Goal: Information Seeking & Learning: Learn about a topic

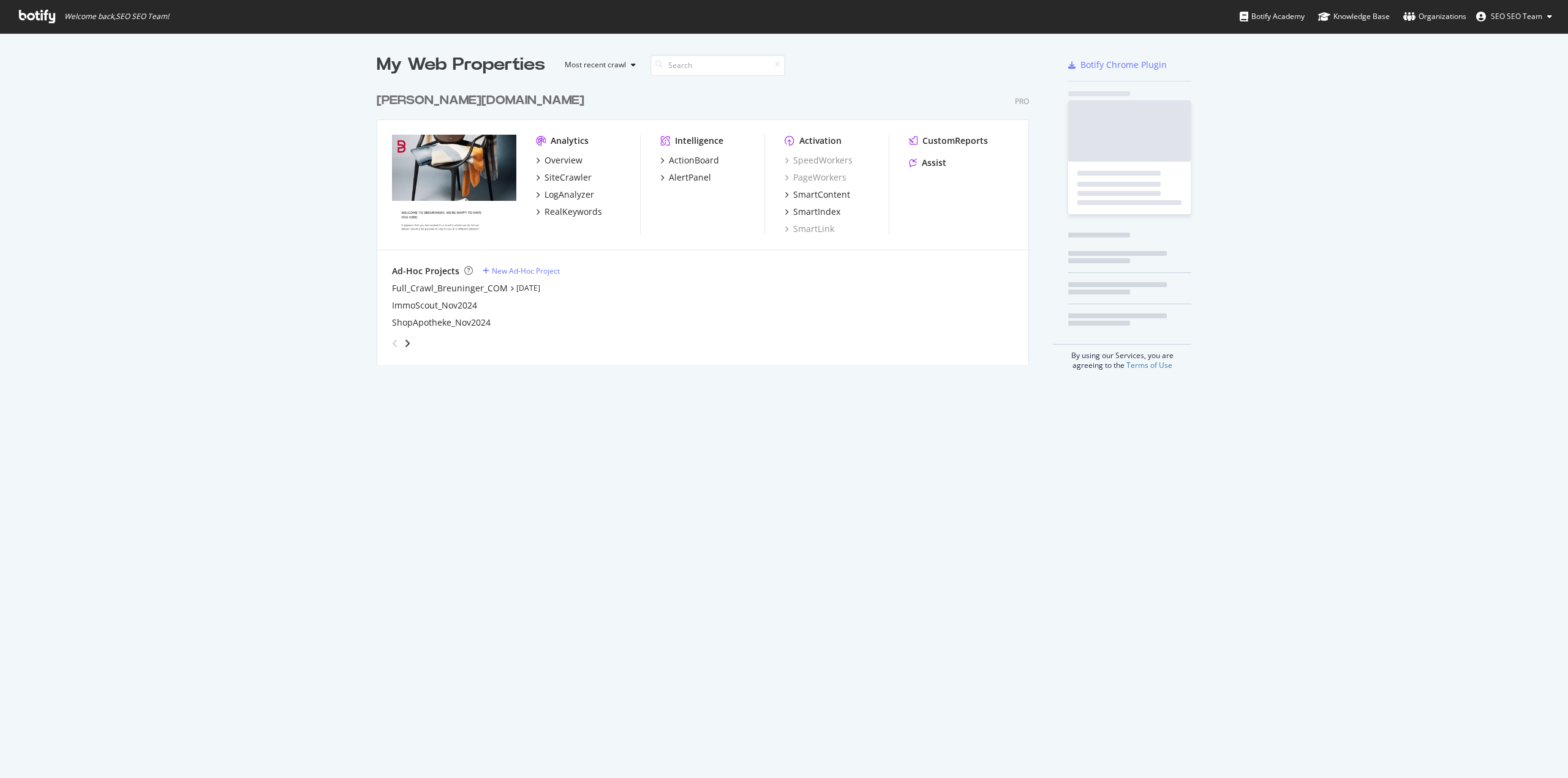
scroll to position [769, 1550]
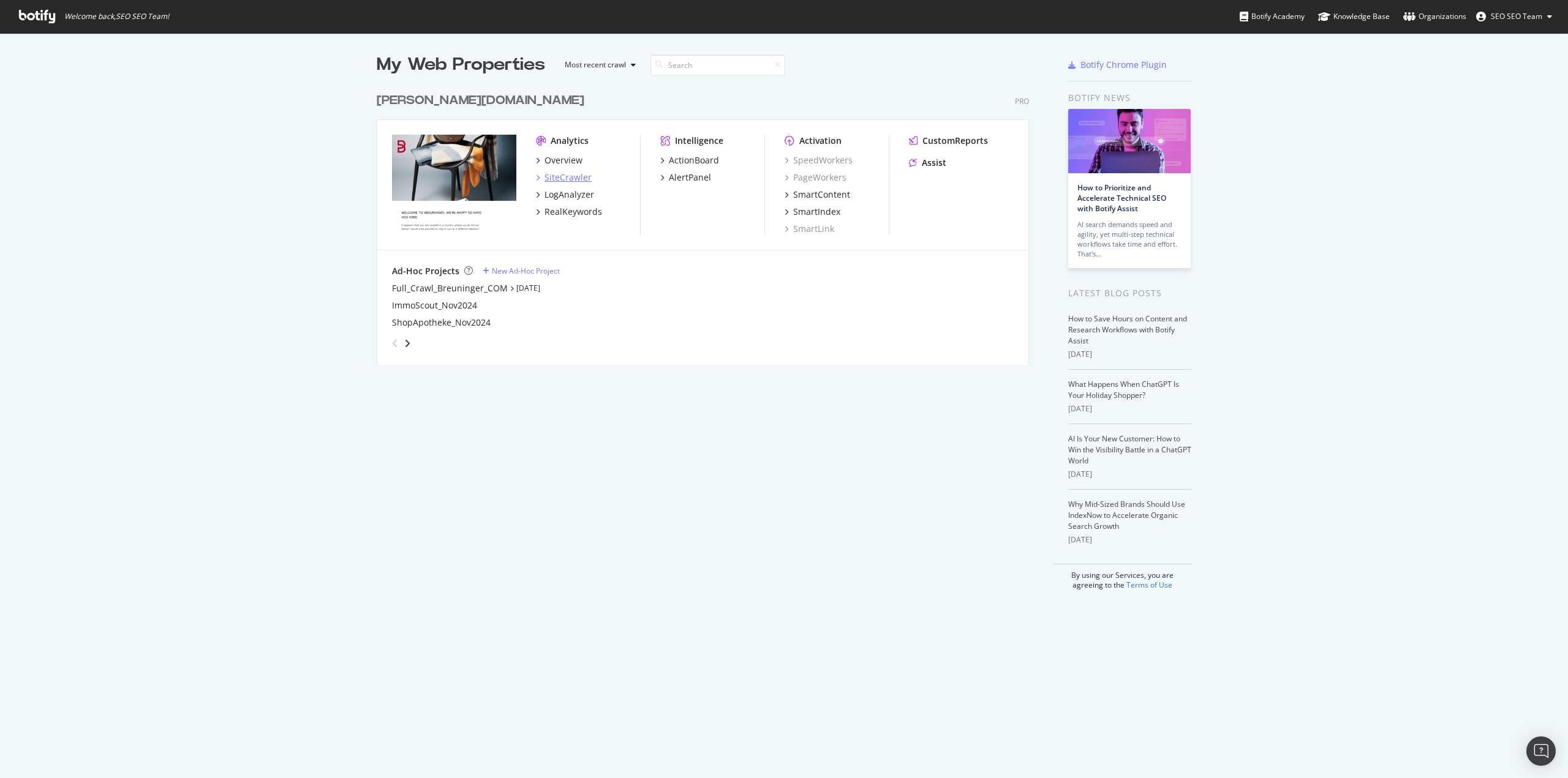
click at [569, 182] on div "SiteCrawler" at bounding box center [568, 177] width 47 height 12
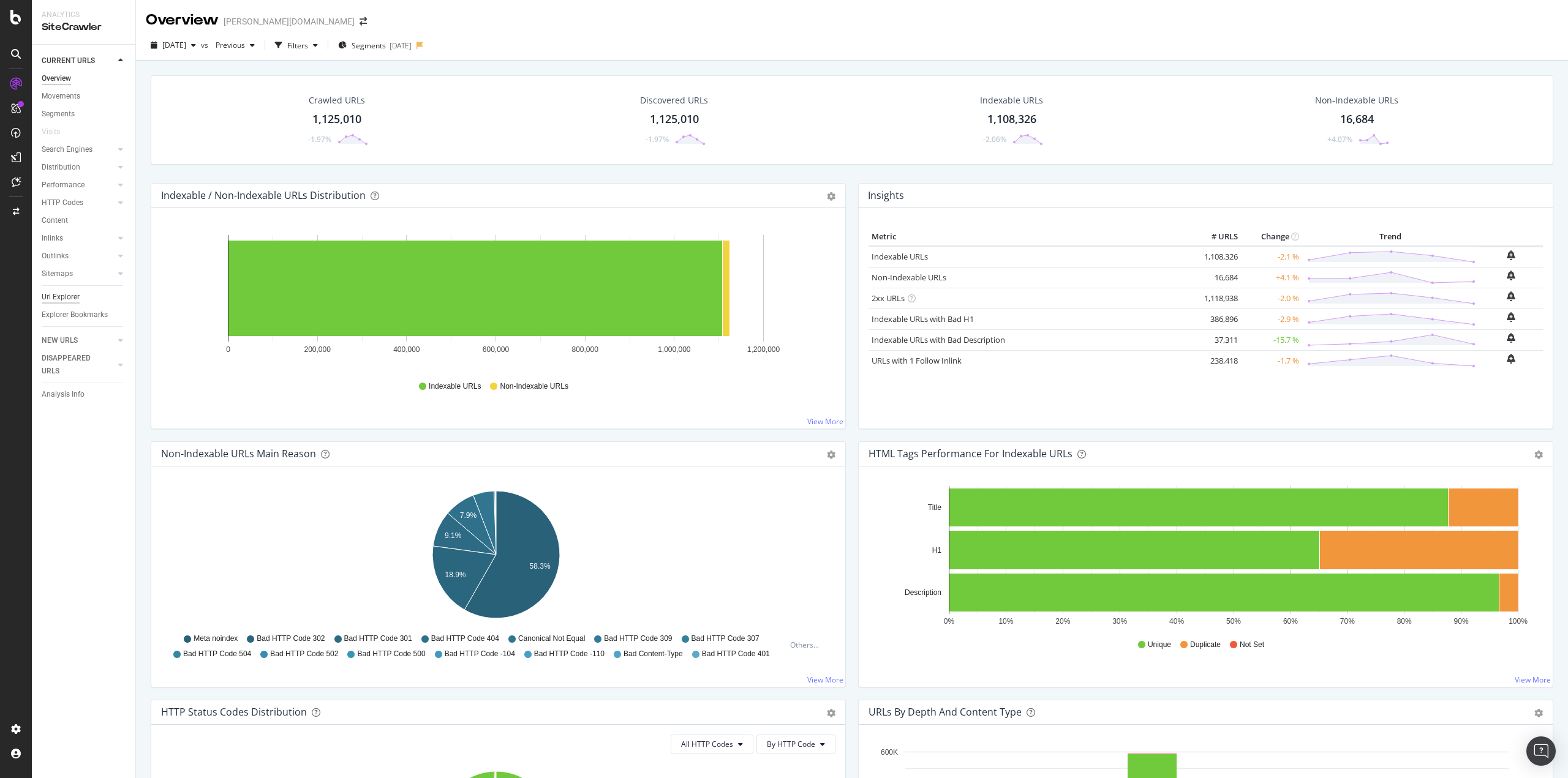
click at [57, 298] on div "Url Explorer" at bounding box center [61, 298] width 38 height 13
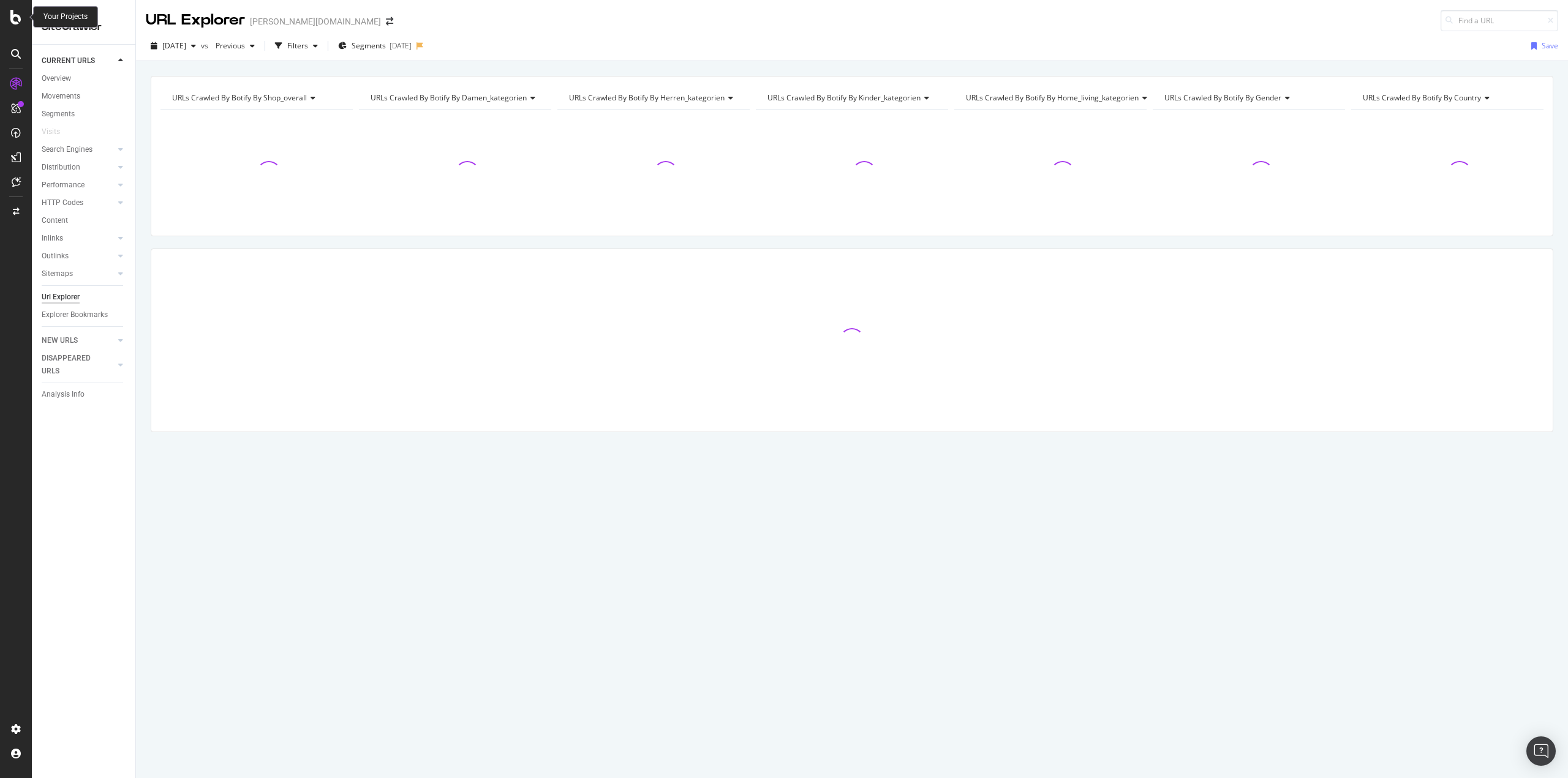
click at [15, 23] on icon at bounding box center [16, 17] width 11 height 15
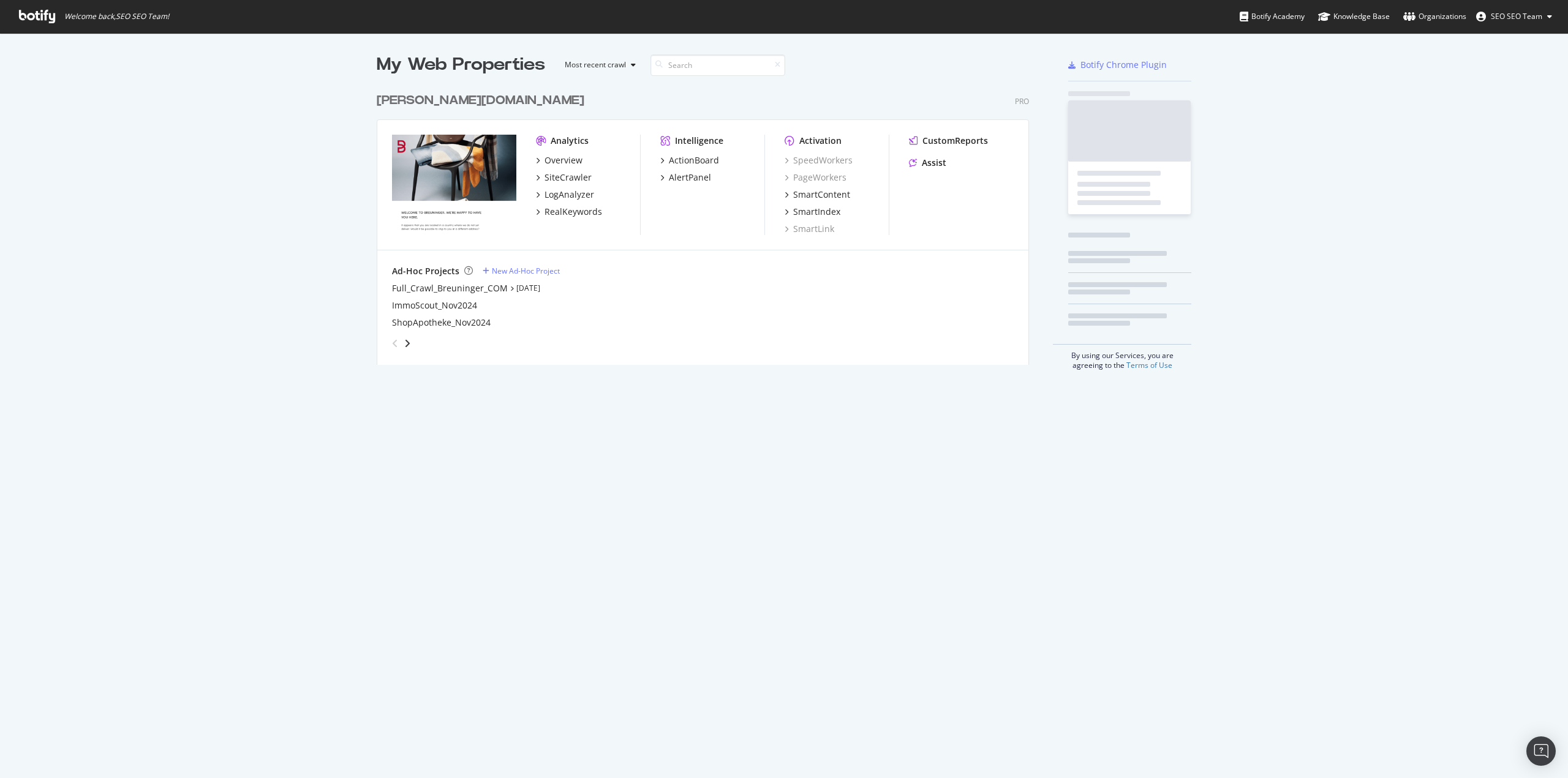
scroll to position [769, 1550]
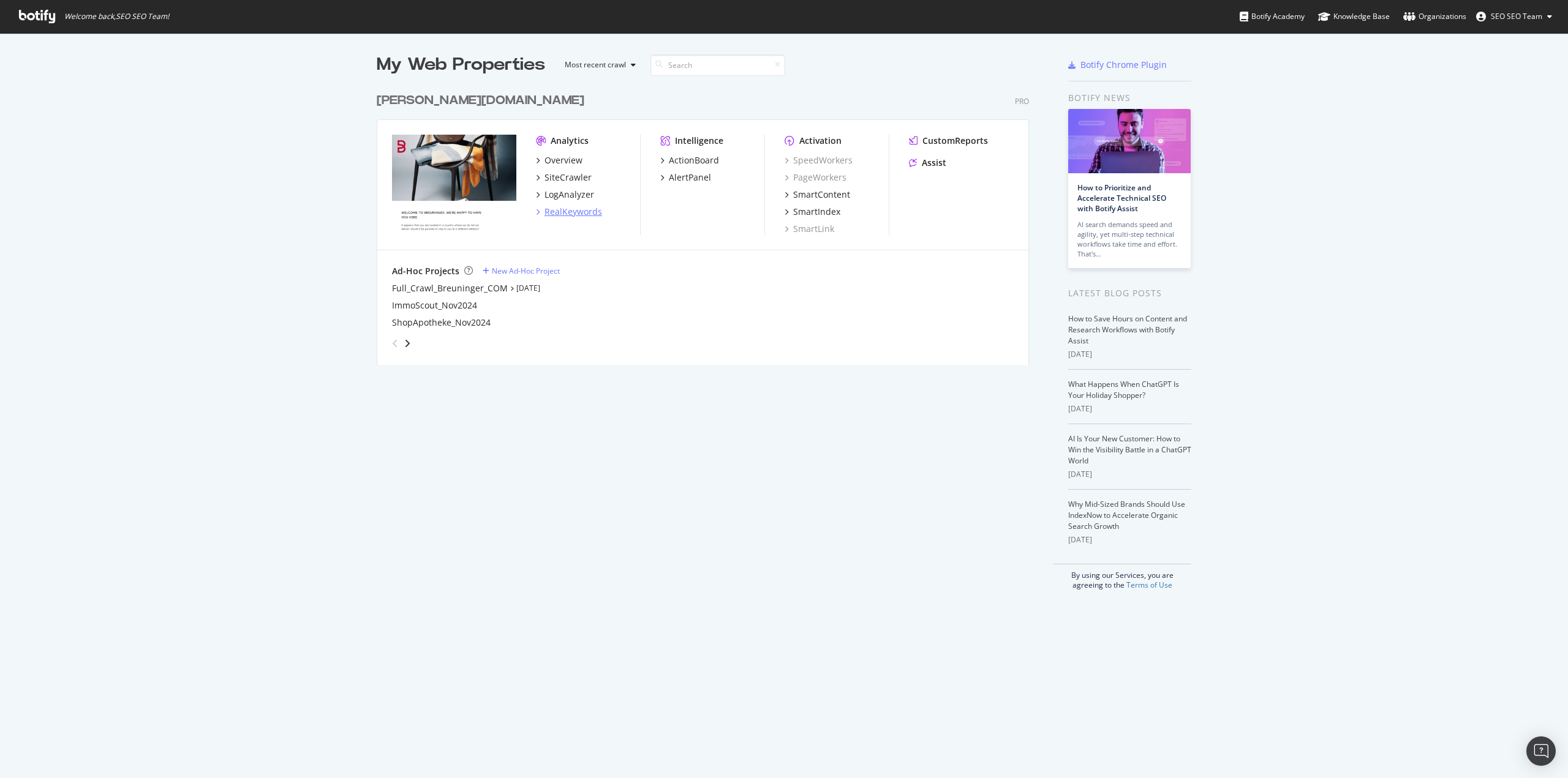
click at [567, 208] on div "RealKeywords" at bounding box center [573, 212] width 57 height 12
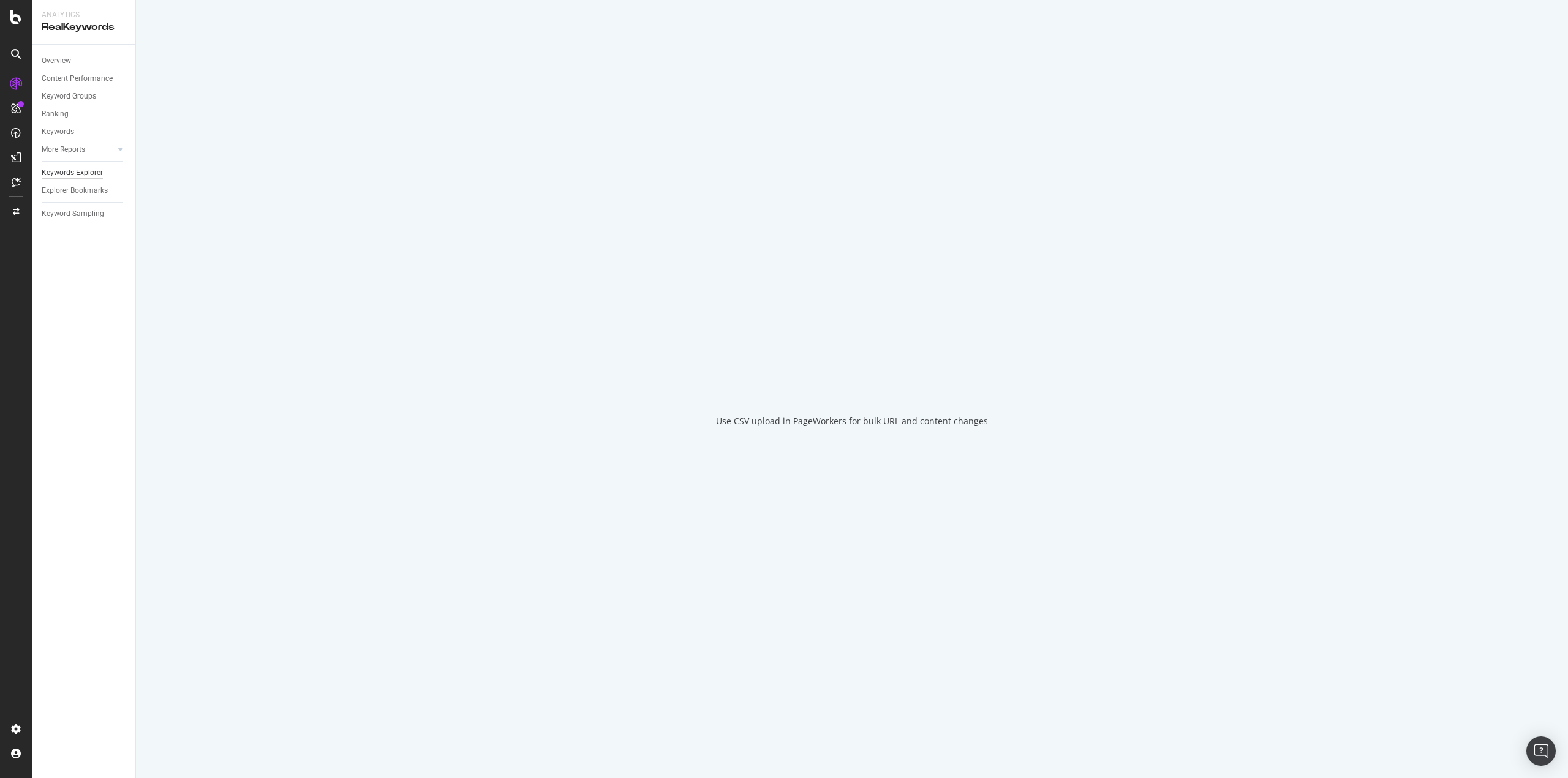
click at [77, 174] on div "Keywords Explorer" at bounding box center [72, 173] width 61 height 13
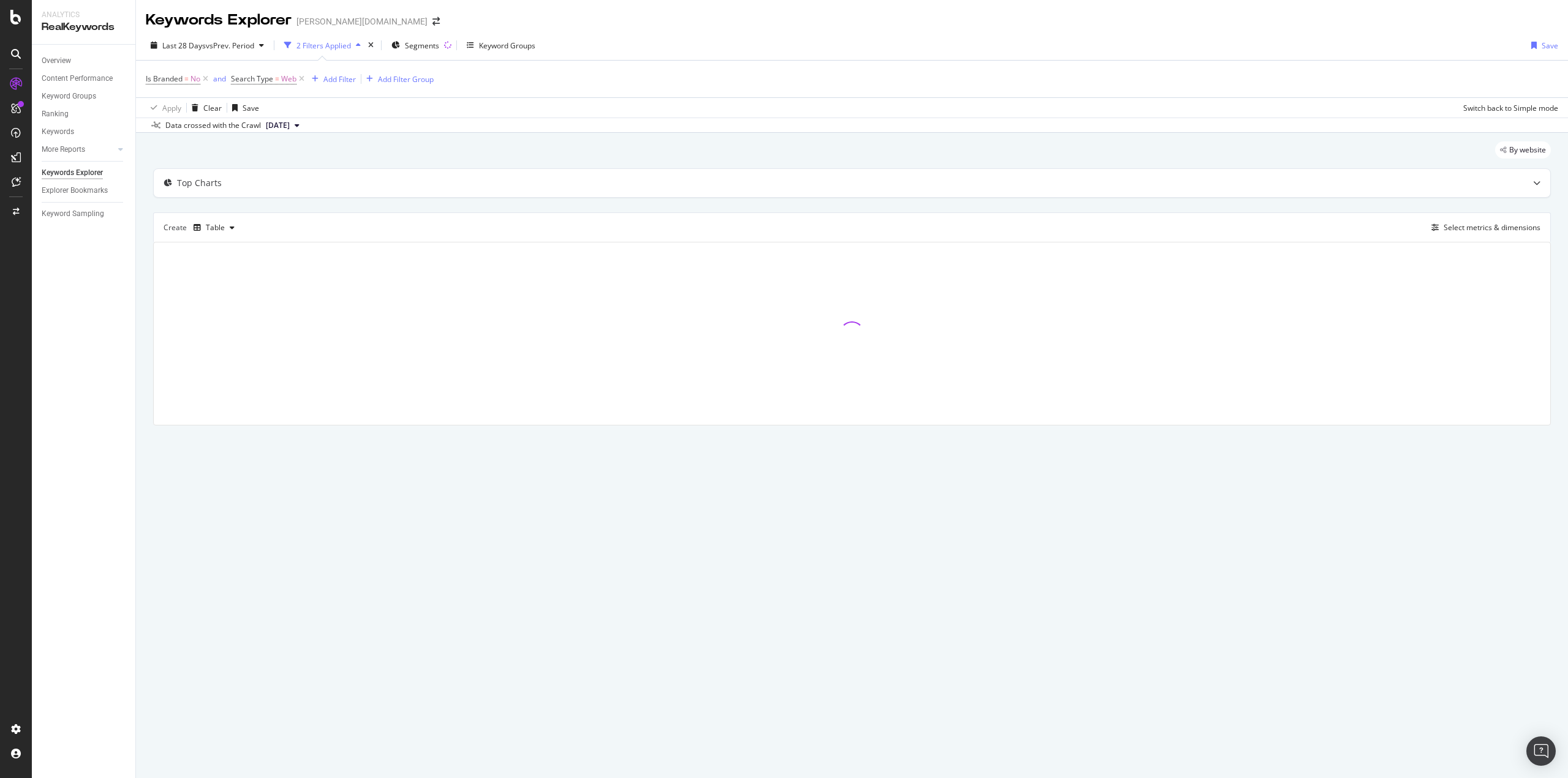
click at [425, 151] on div "By website" at bounding box center [851, 154] width 1397 height 27
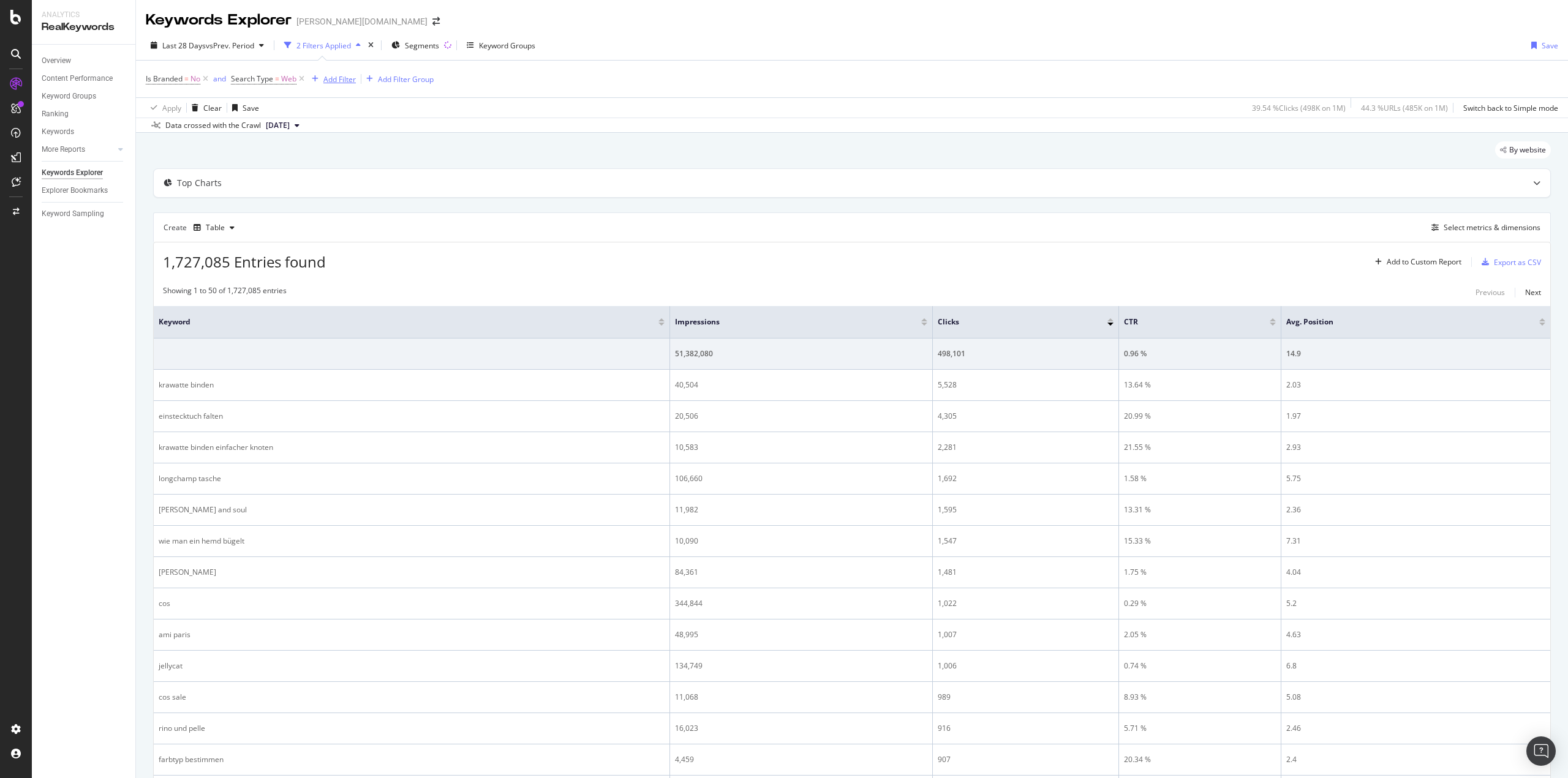
click at [340, 79] on div "Add Filter" at bounding box center [339, 79] width 33 height 10
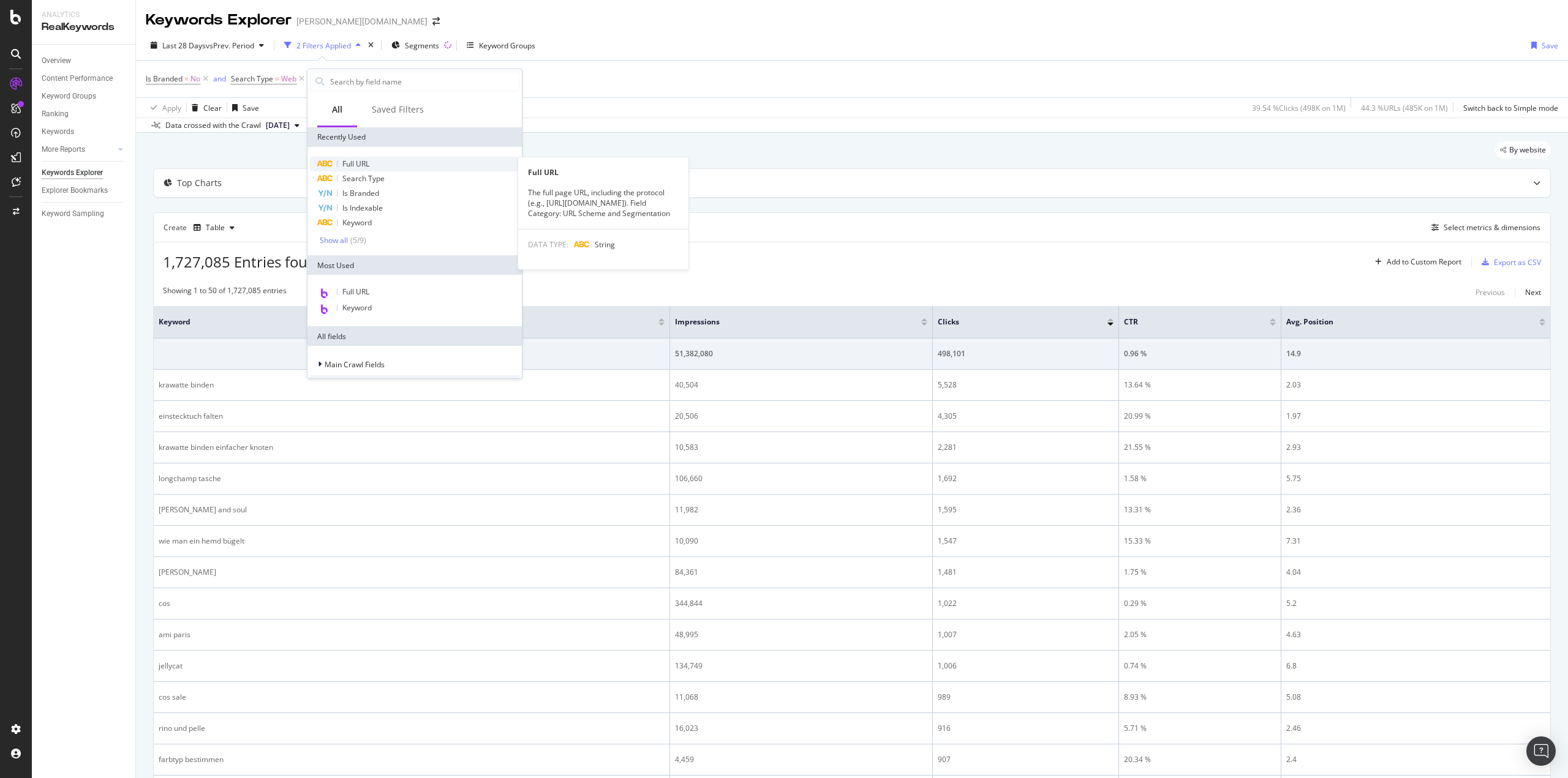
click at [372, 161] on div "Full URL" at bounding box center [415, 164] width 210 height 15
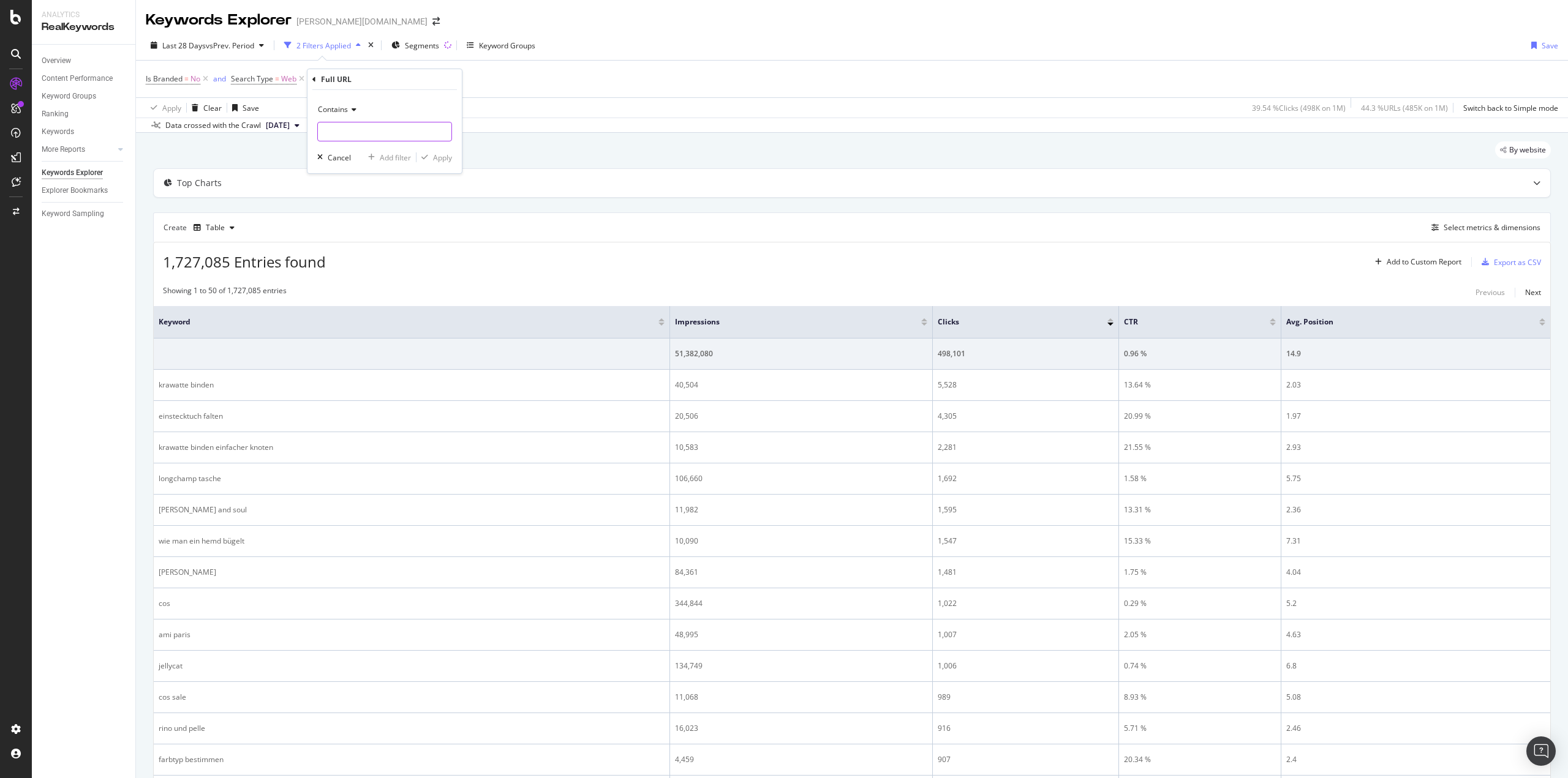
click at [373, 132] on input "text" at bounding box center [384, 132] width 134 height 20
type input "/de/"
click at [436, 159] on div "Apply" at bounding box center [442, 158] width 19 height 10
click at [432, 77] on div "Add Filter" at bounding box center [440, 79] width 33 height 10
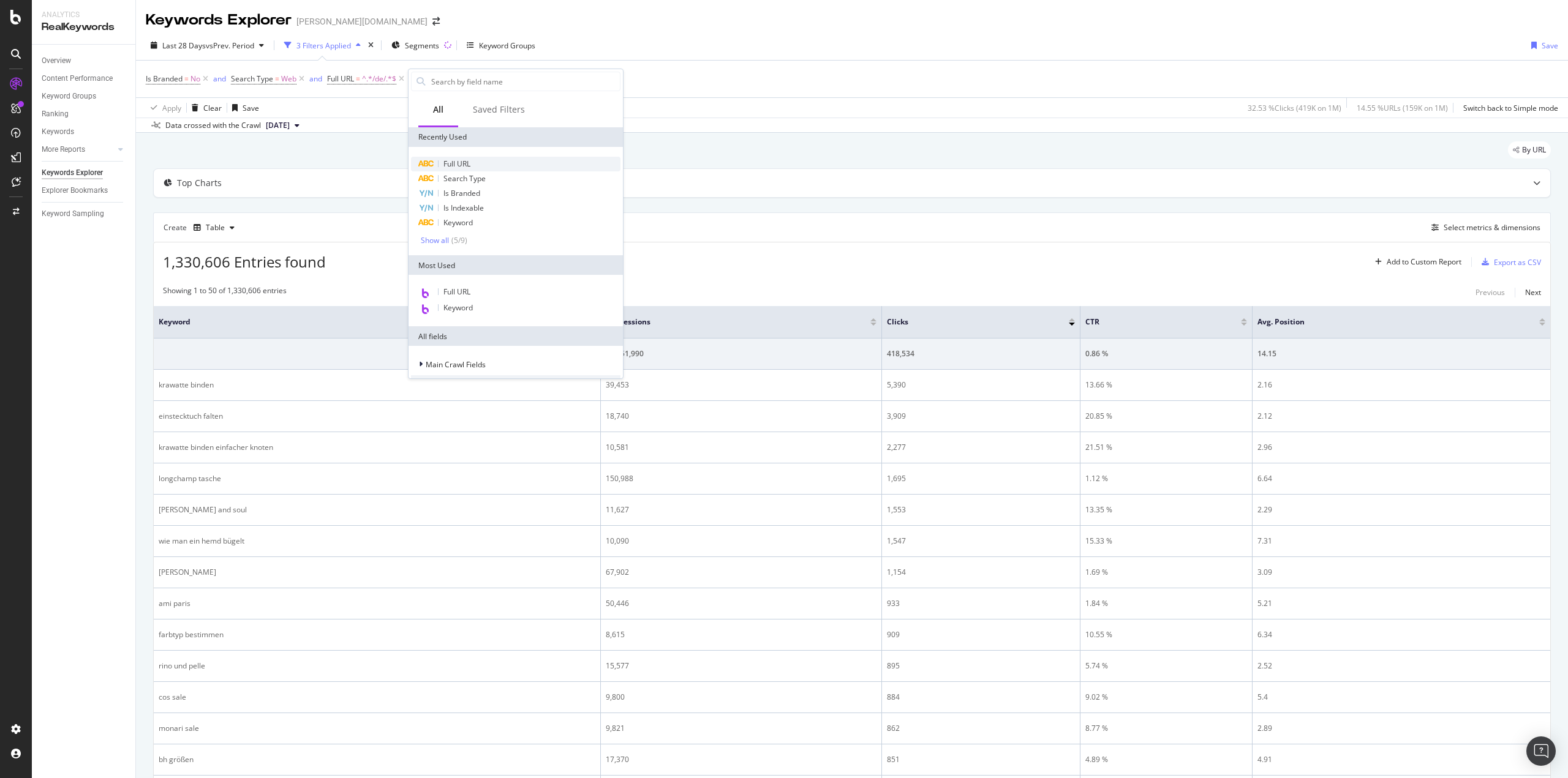
click at [466, 165] on span "Full URL" at bounding box center [457, 164] width 27 height 10
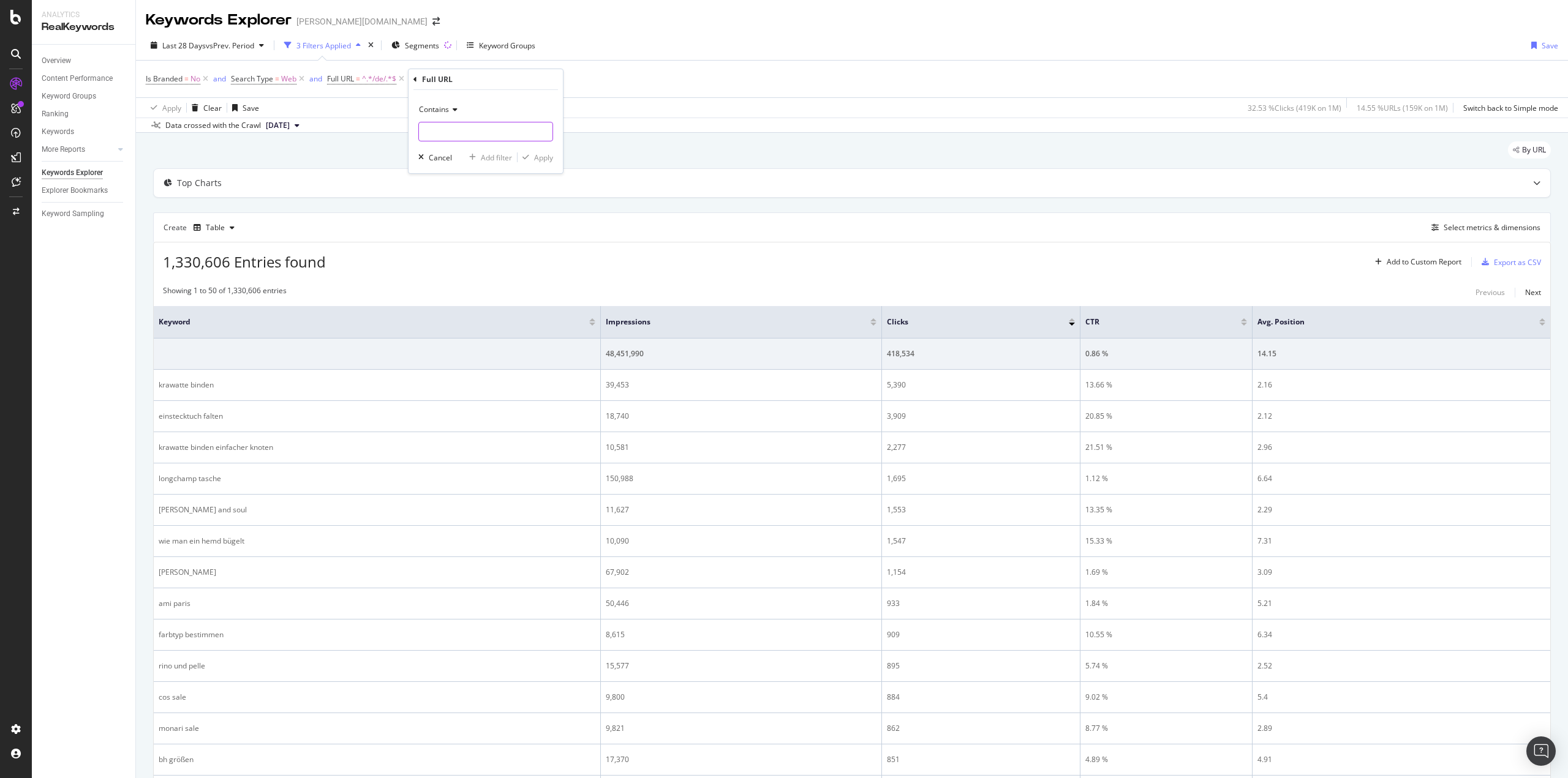
click at [466, 138] on input "text" at bounding box center [485, 132] width 134 height 20
type input "/schuhe"
click at [545, 158] on div "Apply" at bounding box center [543, 158] width 19 height 10
click at [229, 49] on span "vs Prev. Period" at bounding box center [230, 46] width 48 height 10
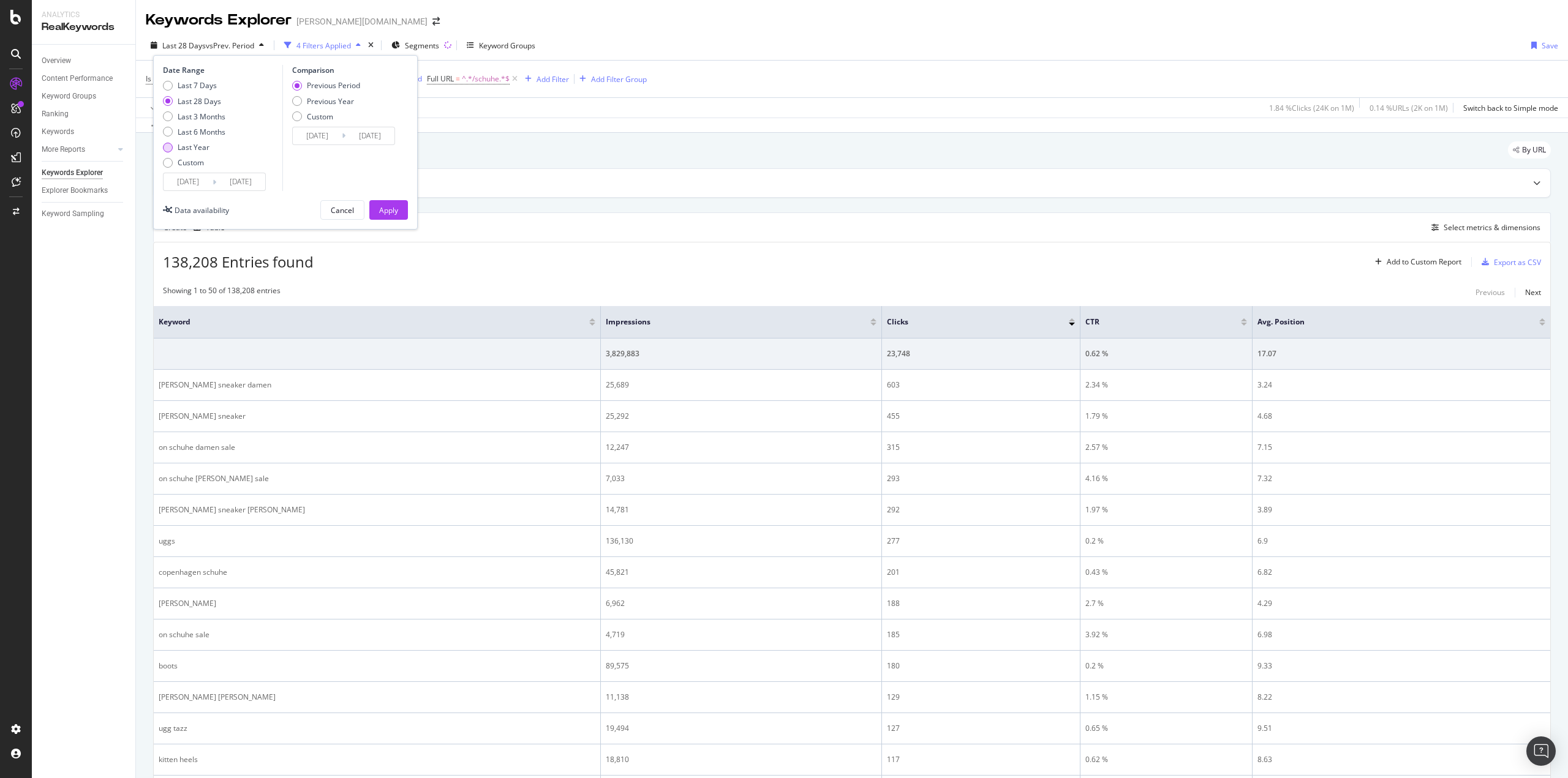
click at [170, 150] on div "Last Year" at bounding box center [167, 147] width 10 height 10
type input "[DATE]"
click at [382, 209] on div "Apply" at bounding box center [388, 210] width 19 height 10
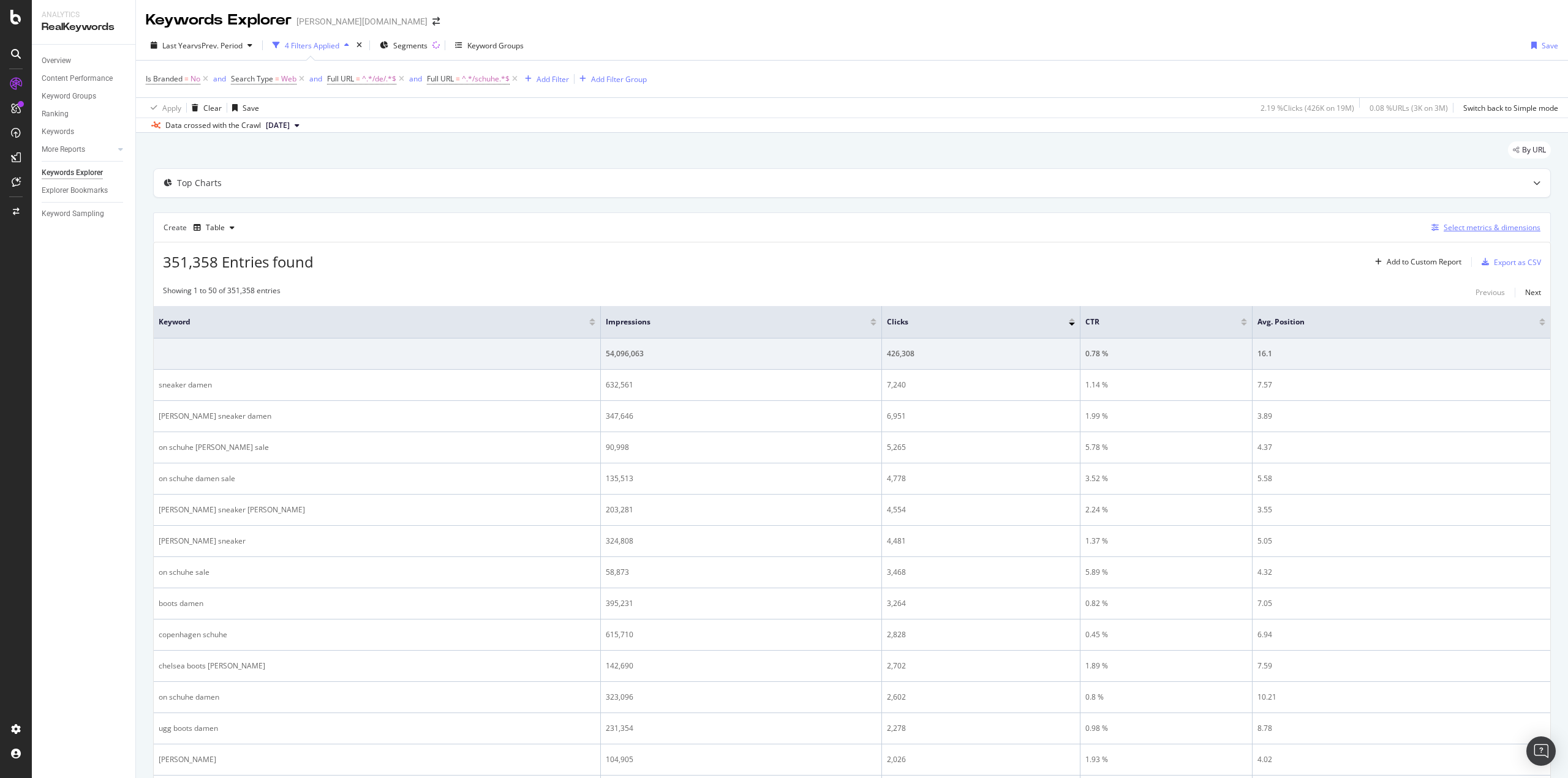
click at [1448, 227] on div "Select metrics & dimensions" at bounding box center [1492, 227] width 97 height 10
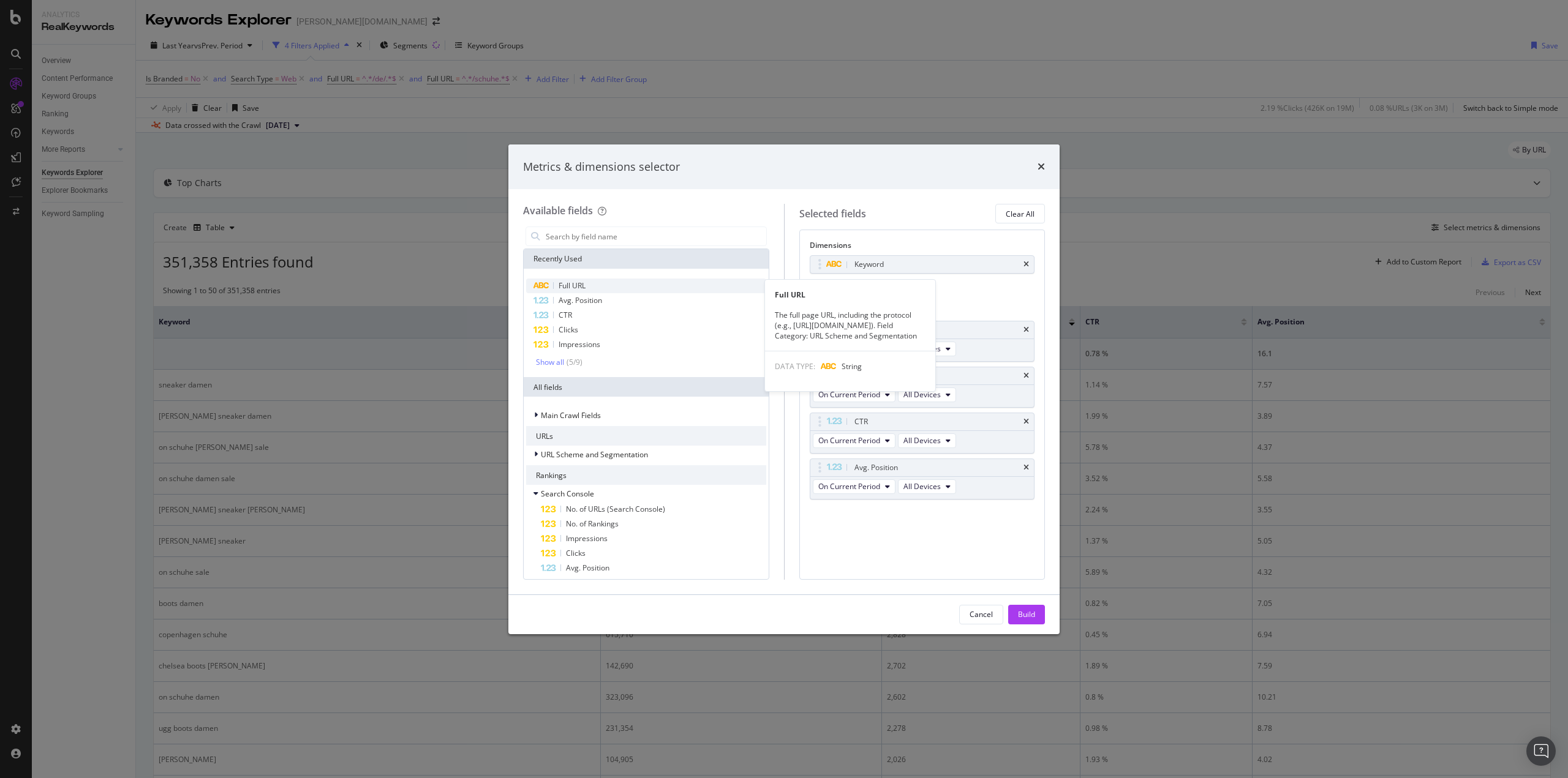
click at [588, 281] on div "Full URL" at bounding box center [646, 286] width 240 height 15
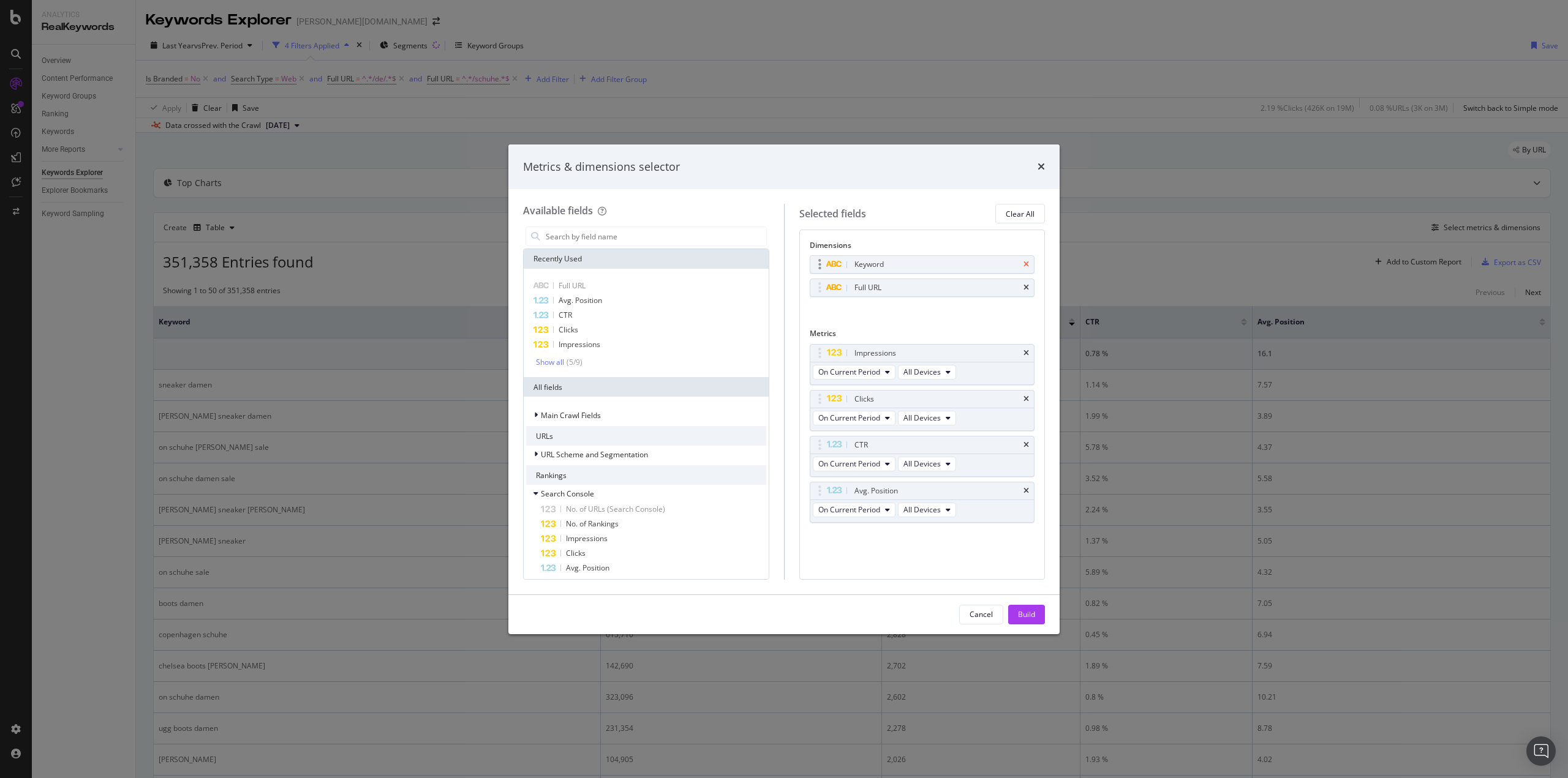
click at [1027, 262] on icon "times" at bounding box center [1026, 264] width 5 height 7
click at [587, 243] on input "modal" at bounding box center [655, 236] width 221 height 18
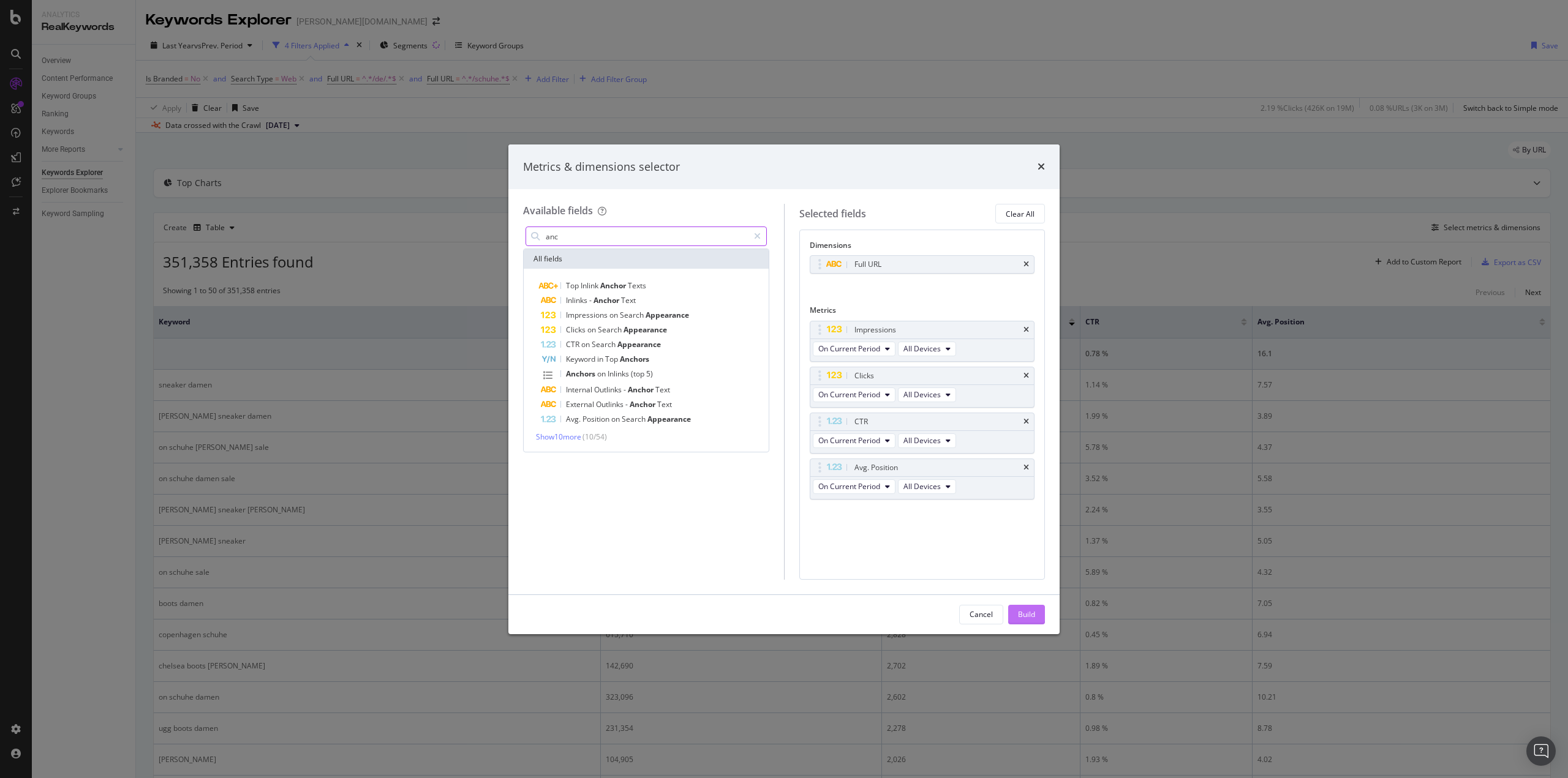
type input "anc"
click at [1038, 618] on button "Build" at bounding box center [1027, 615] width 36 height 20
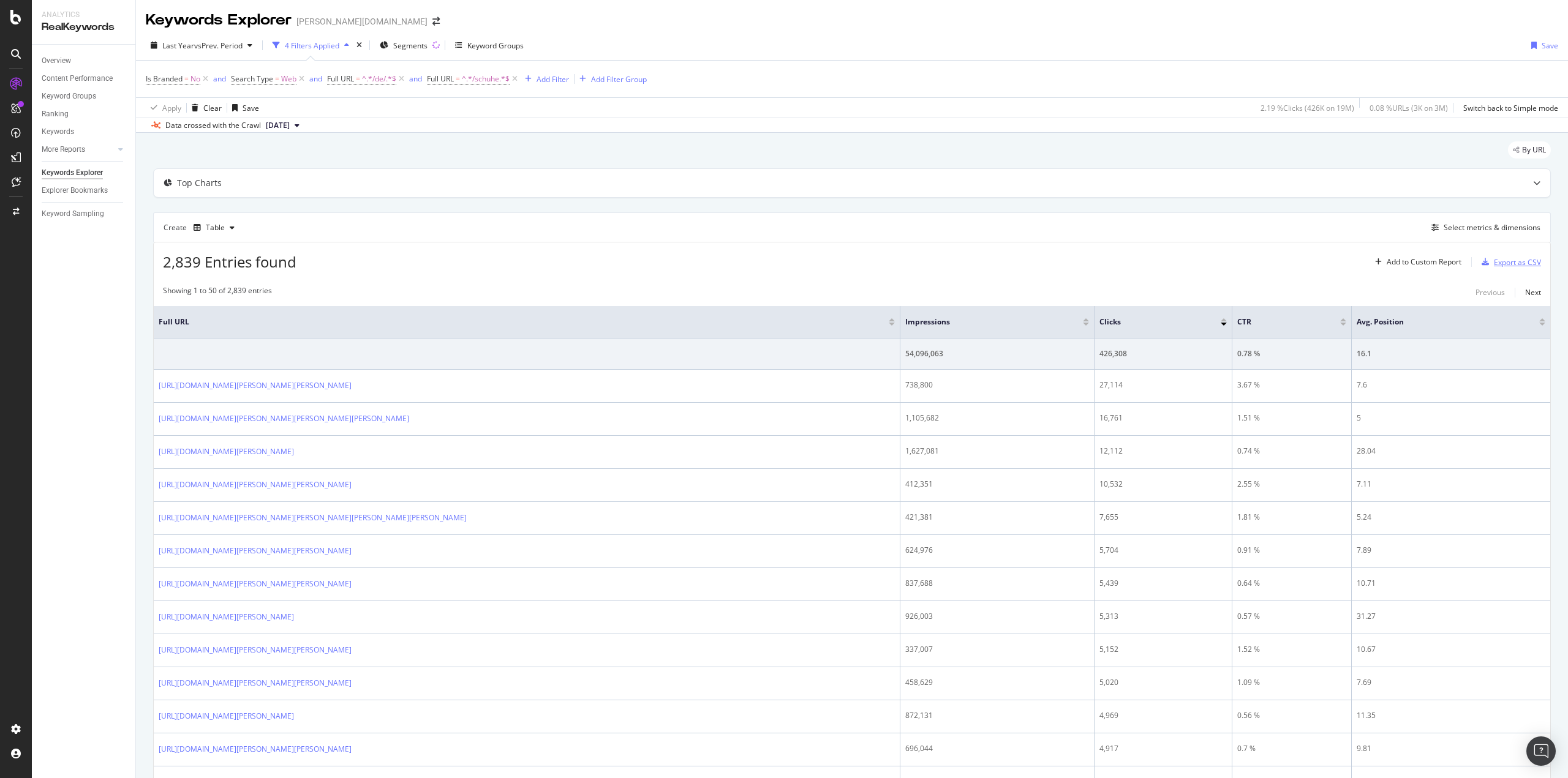
click at [1495, 265] on div "Export as CSV" at bounding box center [1517, 262] width 47 height 10
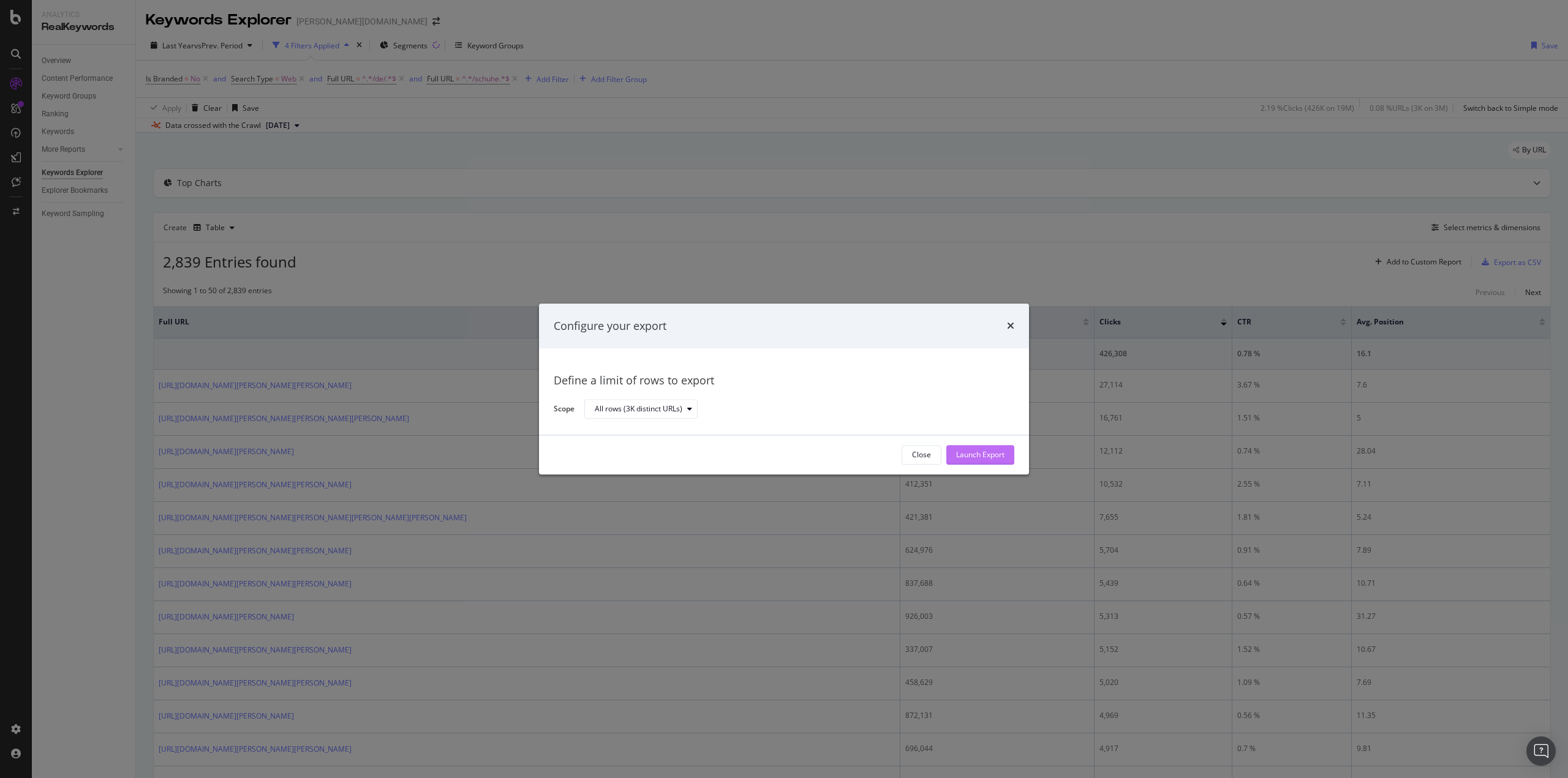
click at [968, 454] on div "Launch Export" at bounding box center [980, 455] width 48 height 10
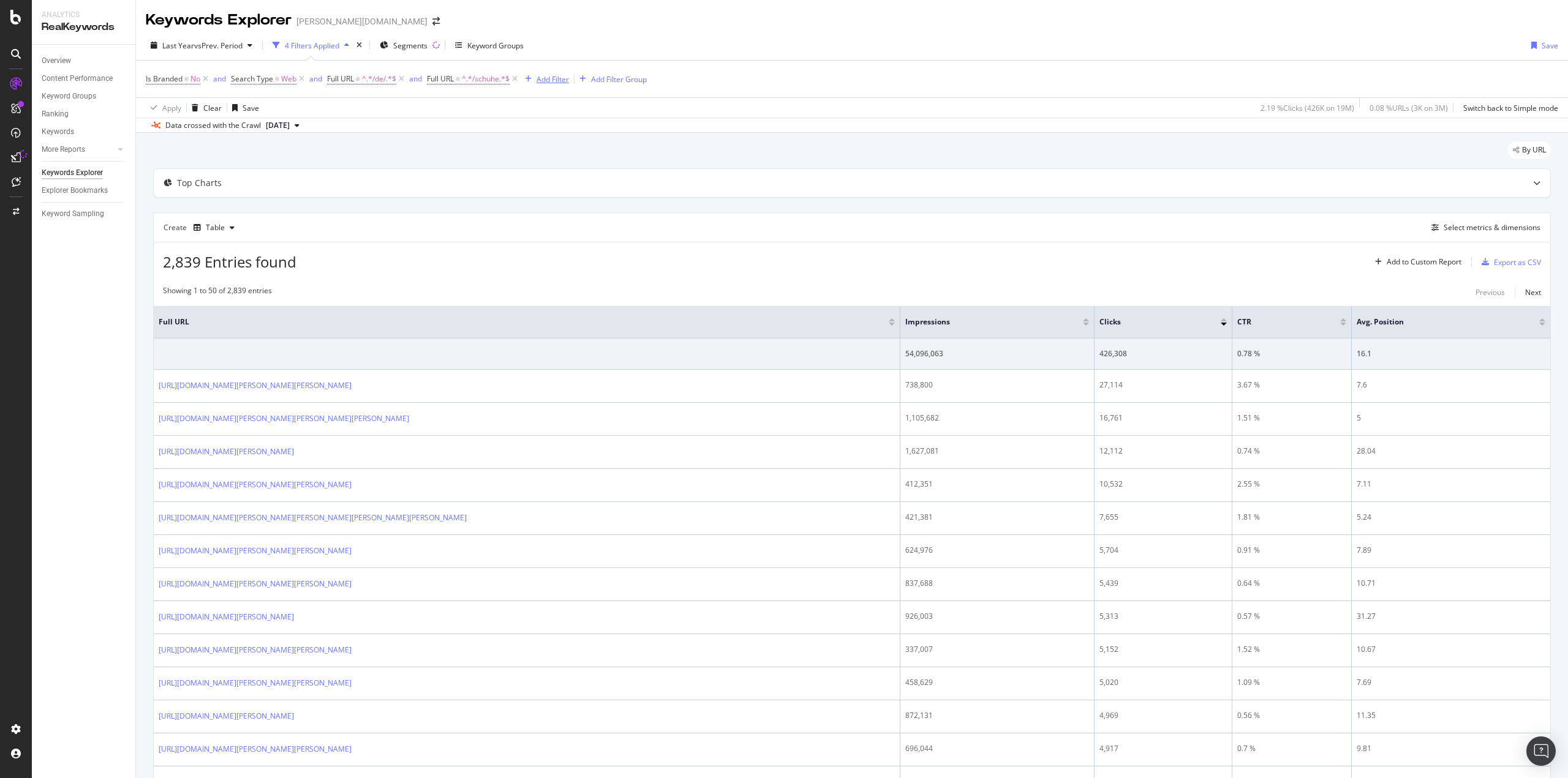
click at [558, 76] on div "Add Filter" at bounding box center [553, 79] width 33 height 10
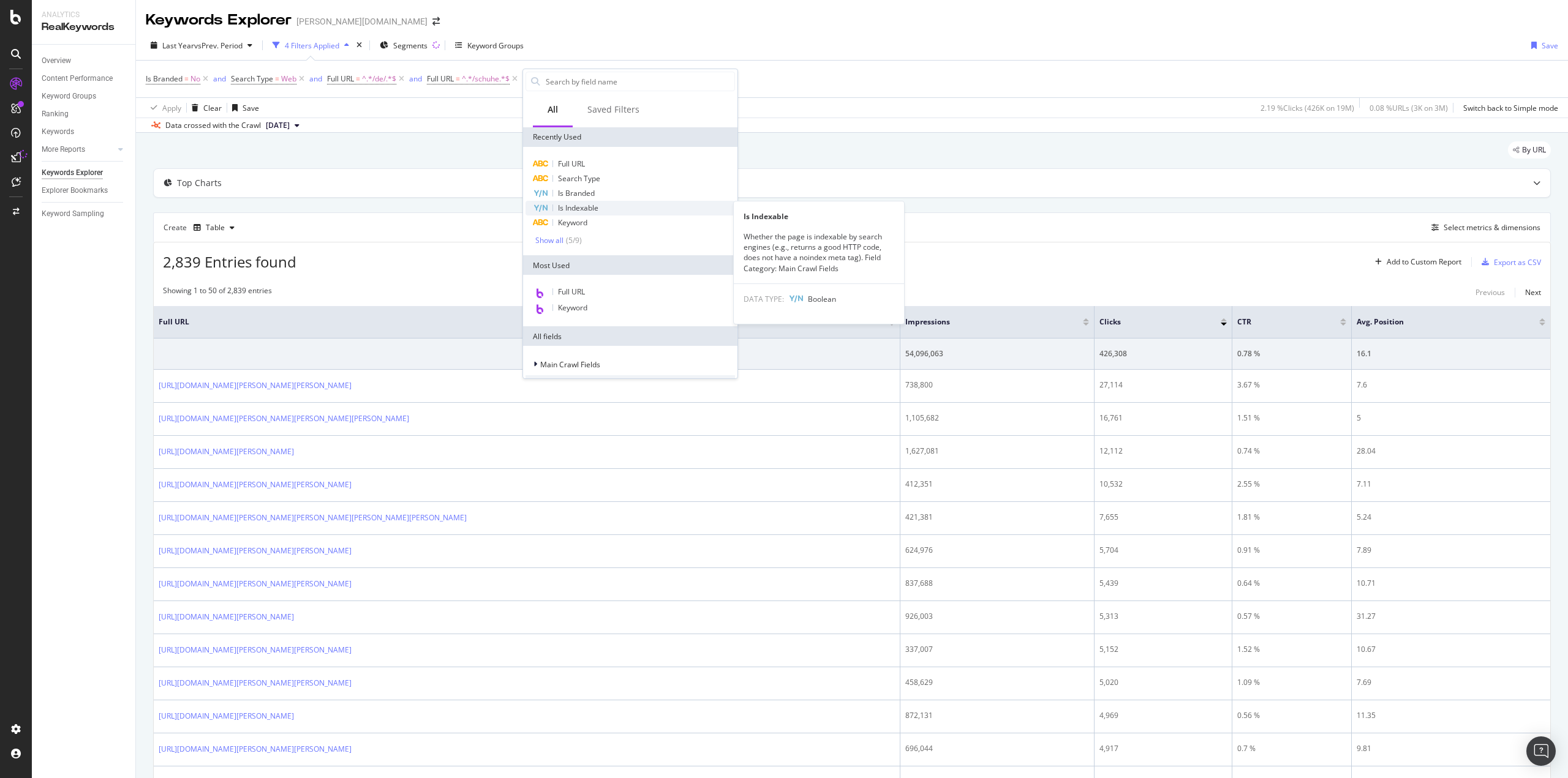
click at [593, 201] on div "Is Indexable" at bounding box center [631, 208] width 210 height 15
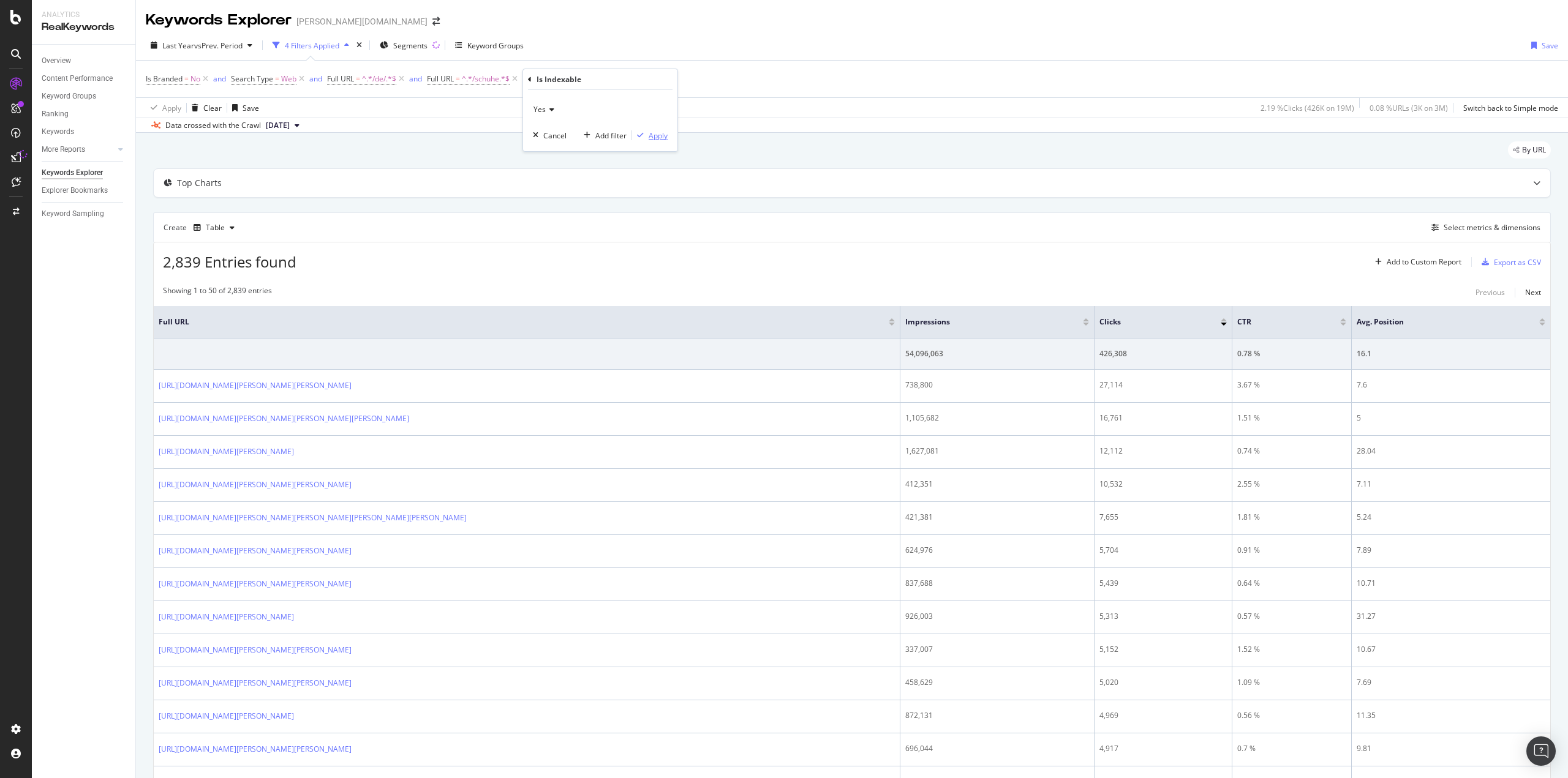
click at [655, 137] on div "Apply" at bounding box center [658, 135] width 19 height 10
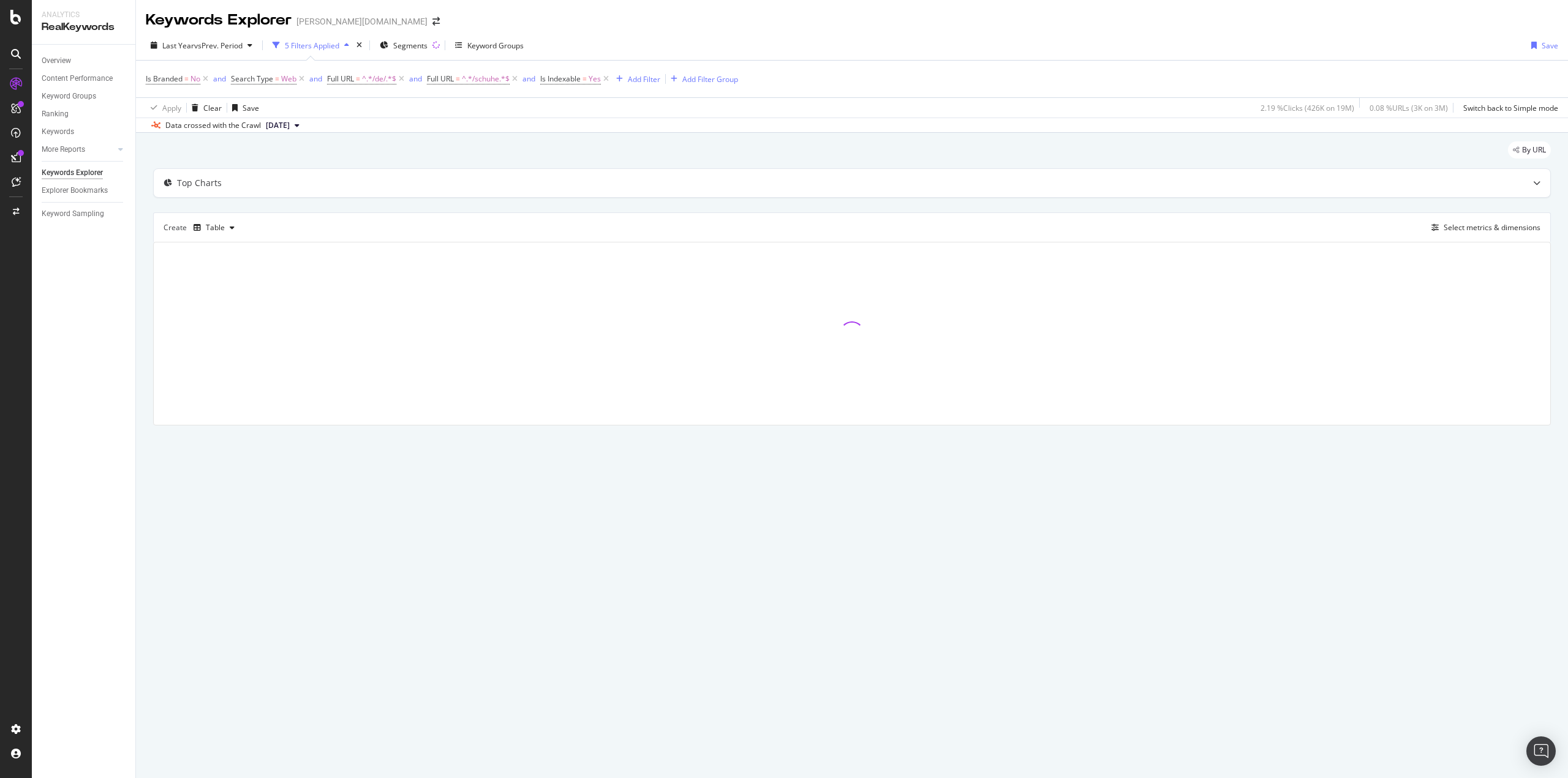
click at [831, 161] on div "By URL" at bounding box center [851, 154] width 1397 height 27
click at [830, 146] on div "By URL" at bounding box center [851, 154] width 1397 height 27
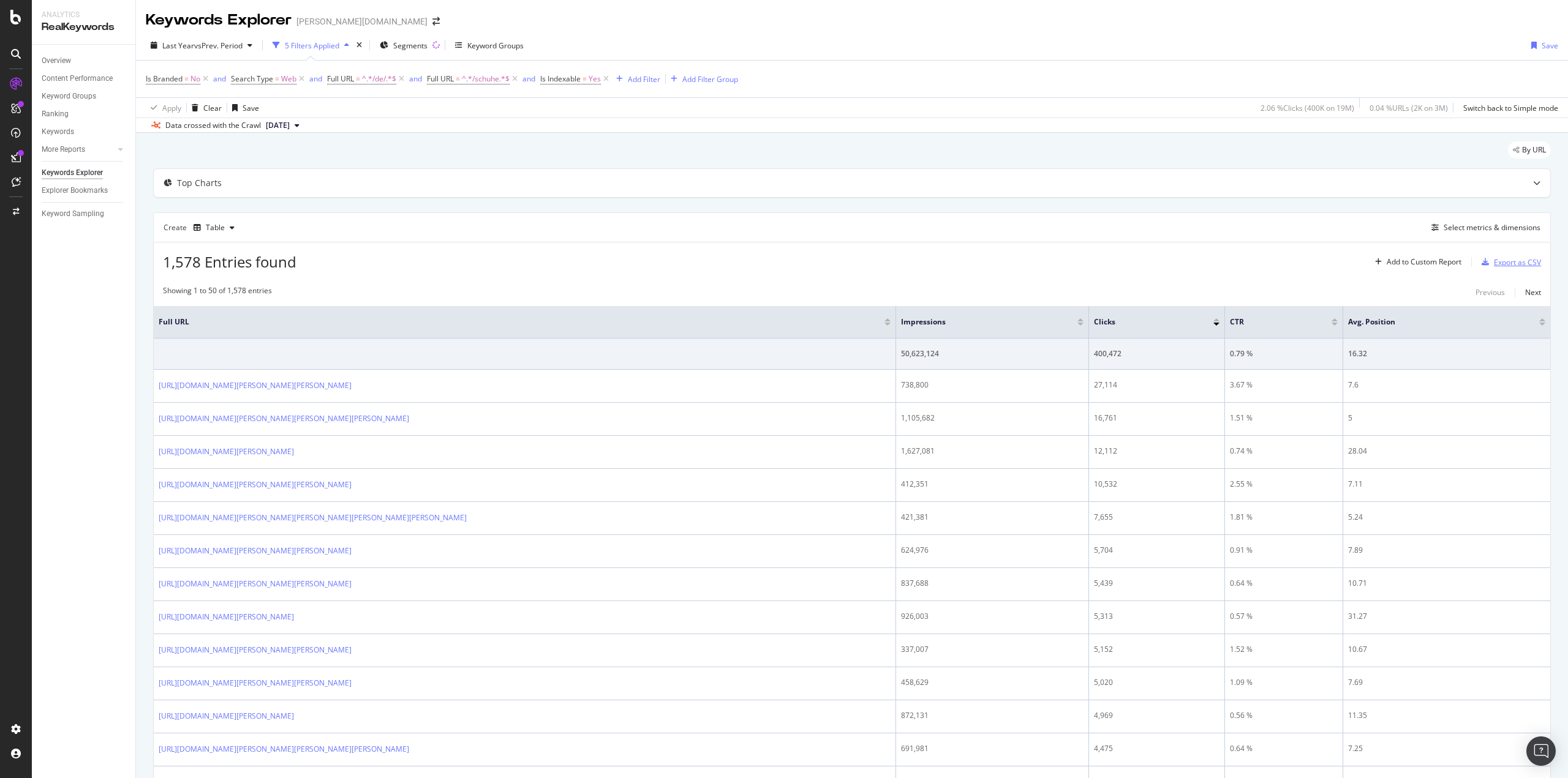
click at [1500, 264] on div "Export as CSV" at bounding box center [1517, 262] width 47 height 10
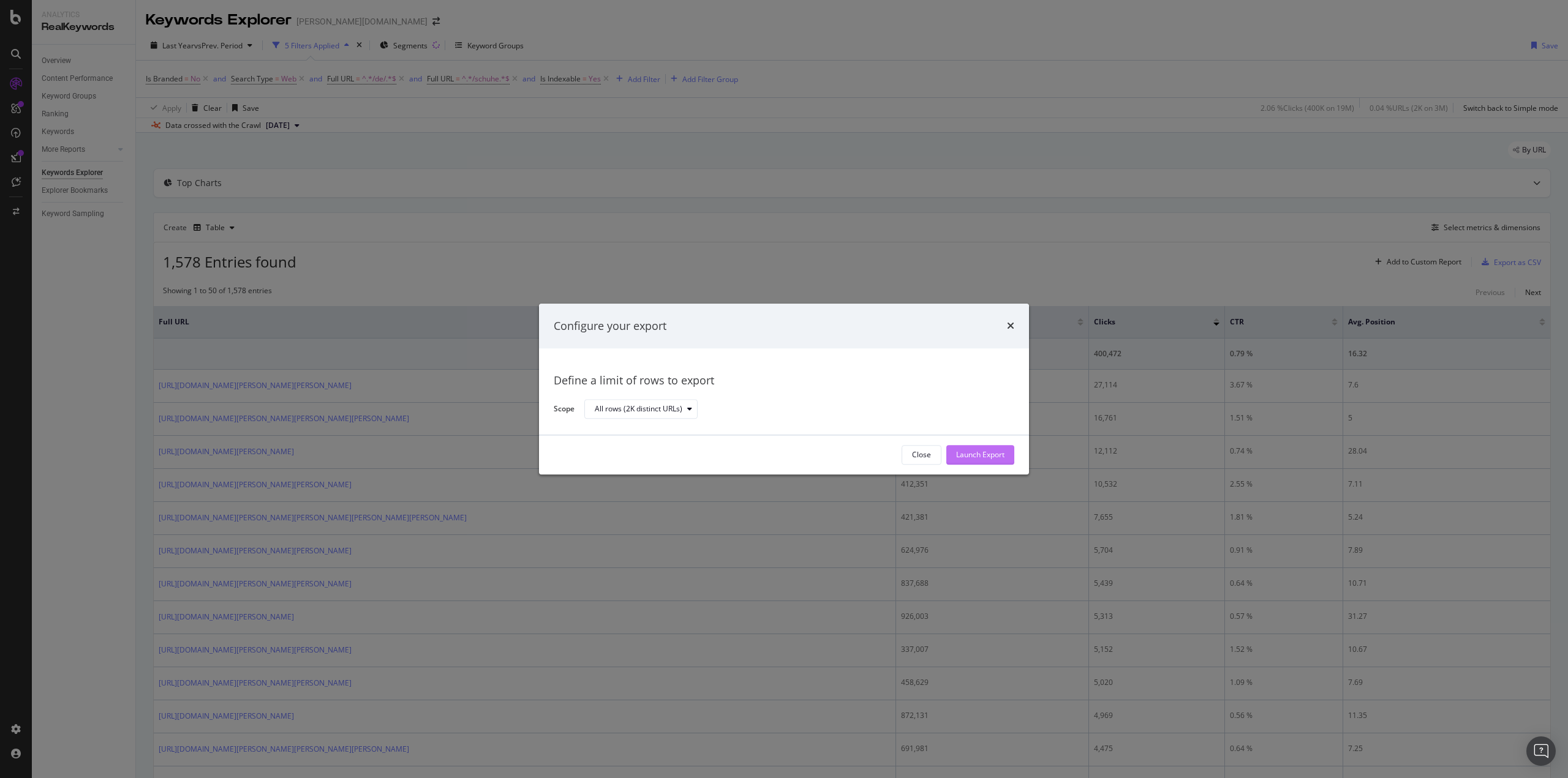
click at [976, 455] on div "Launch Export" at bounding box center [980, 455] width 48 height 10
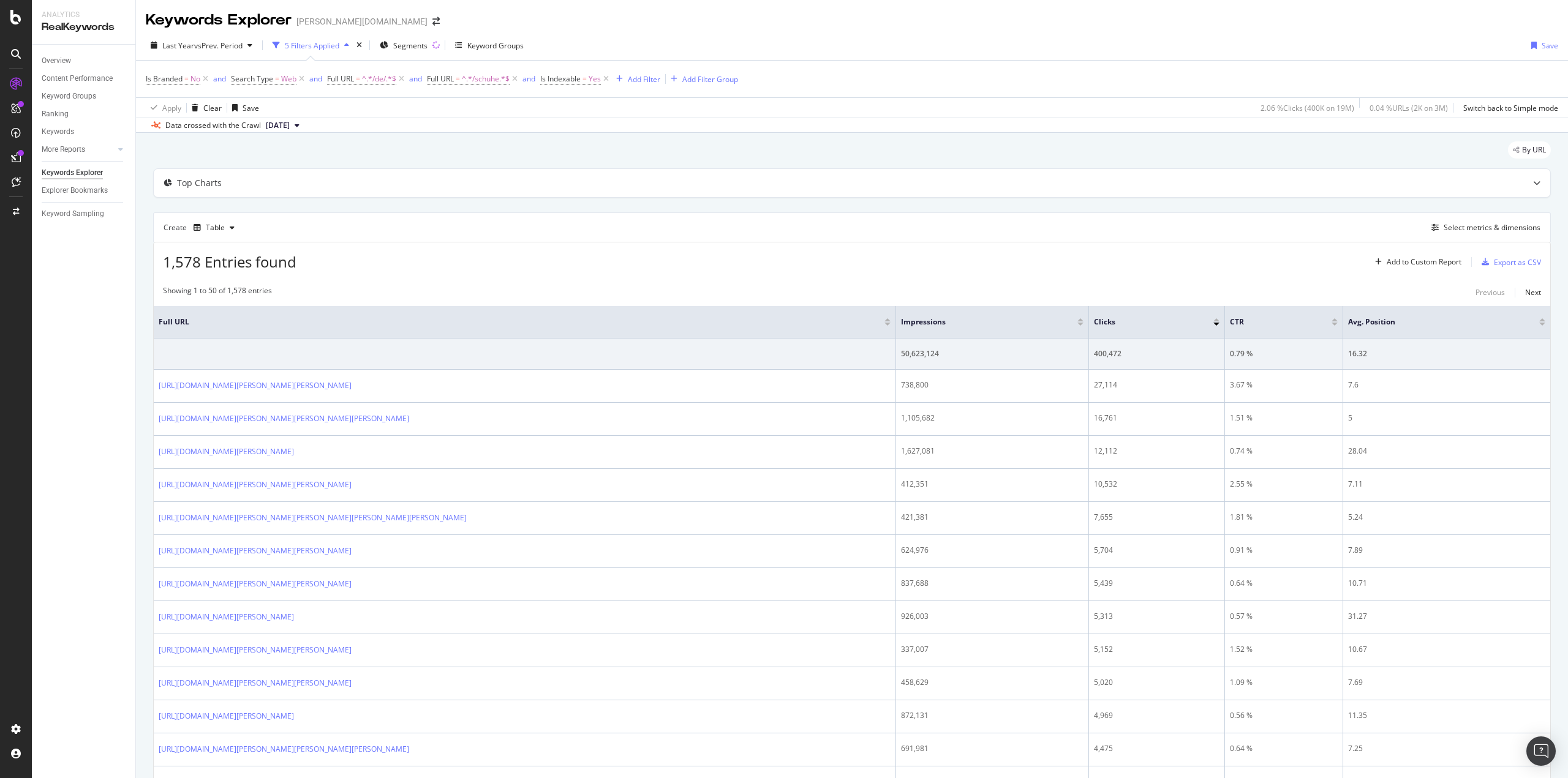
click at [647, 223] on div "Create Table Select metrics & dimensions" at bounding box center [851, 227] width 1397 height 29
